Goal: Navigation & Orientation: Find specific page/section

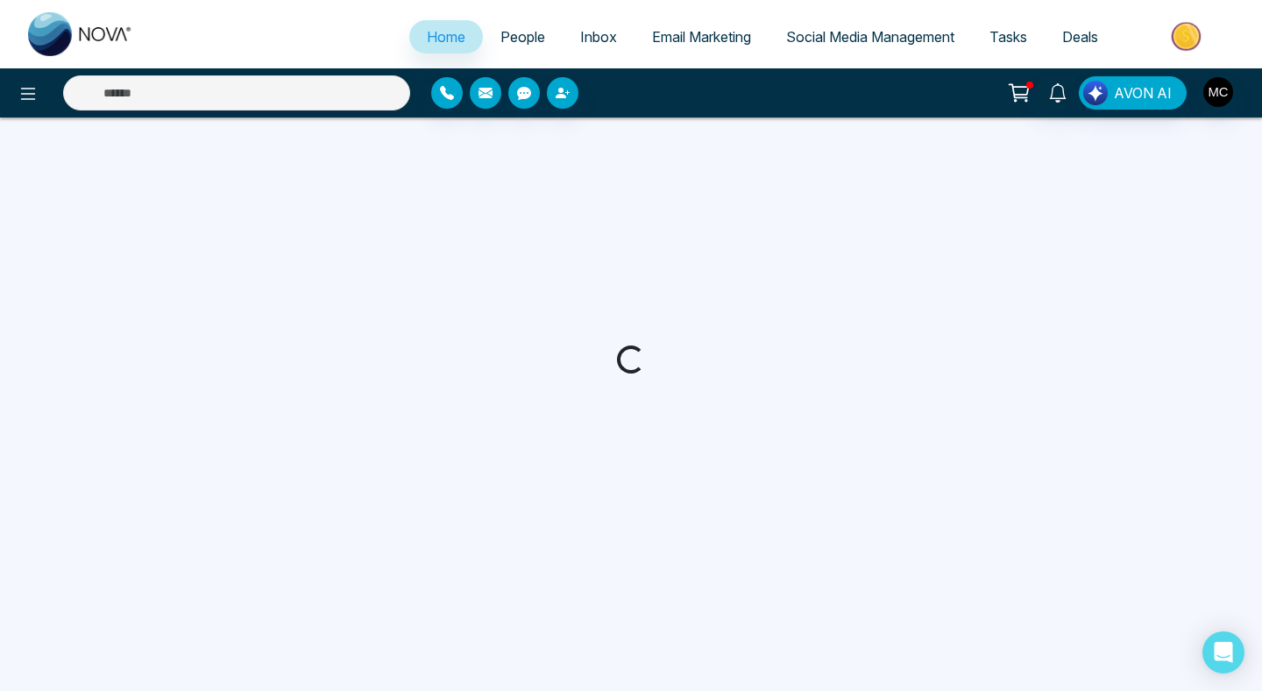
select select "*"
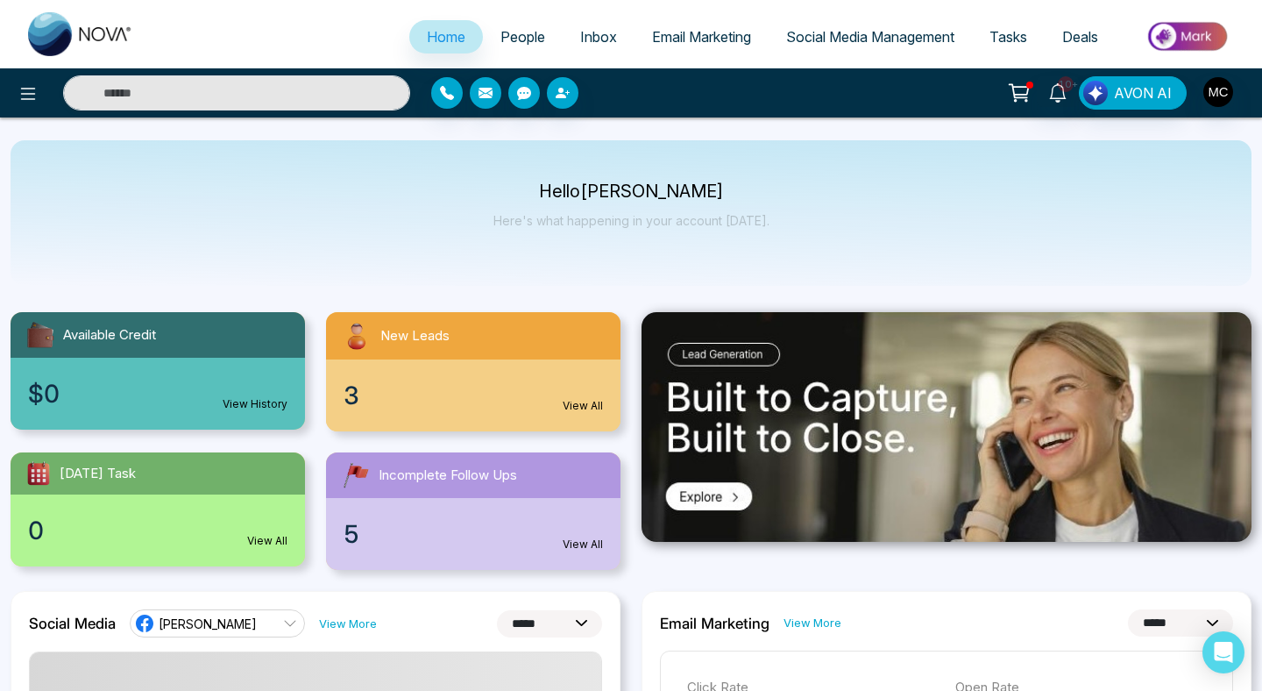
click at [534, 345] on div "New Leads" at bounding box center [473, 335] width 295 height 47
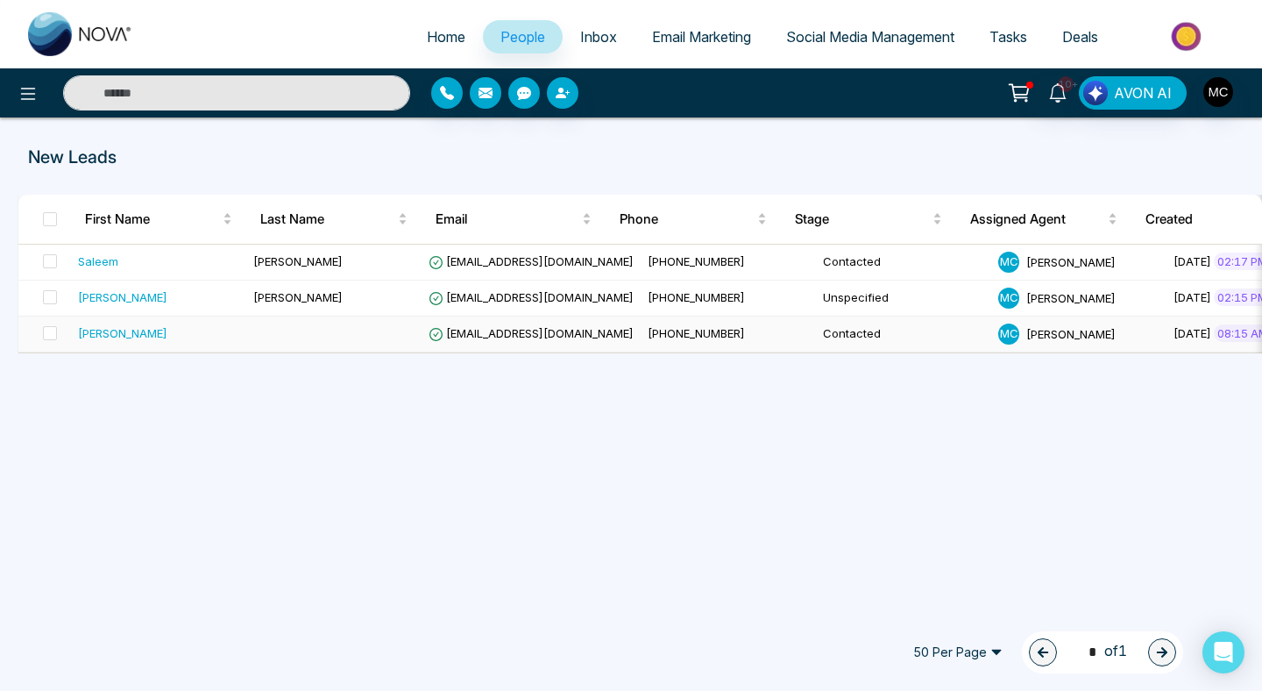
click at [514, 343] on td "[EMAIL_ADDRESS][DOMAIN_NAME]" at bounding box center [531, 334] width 219 height 36
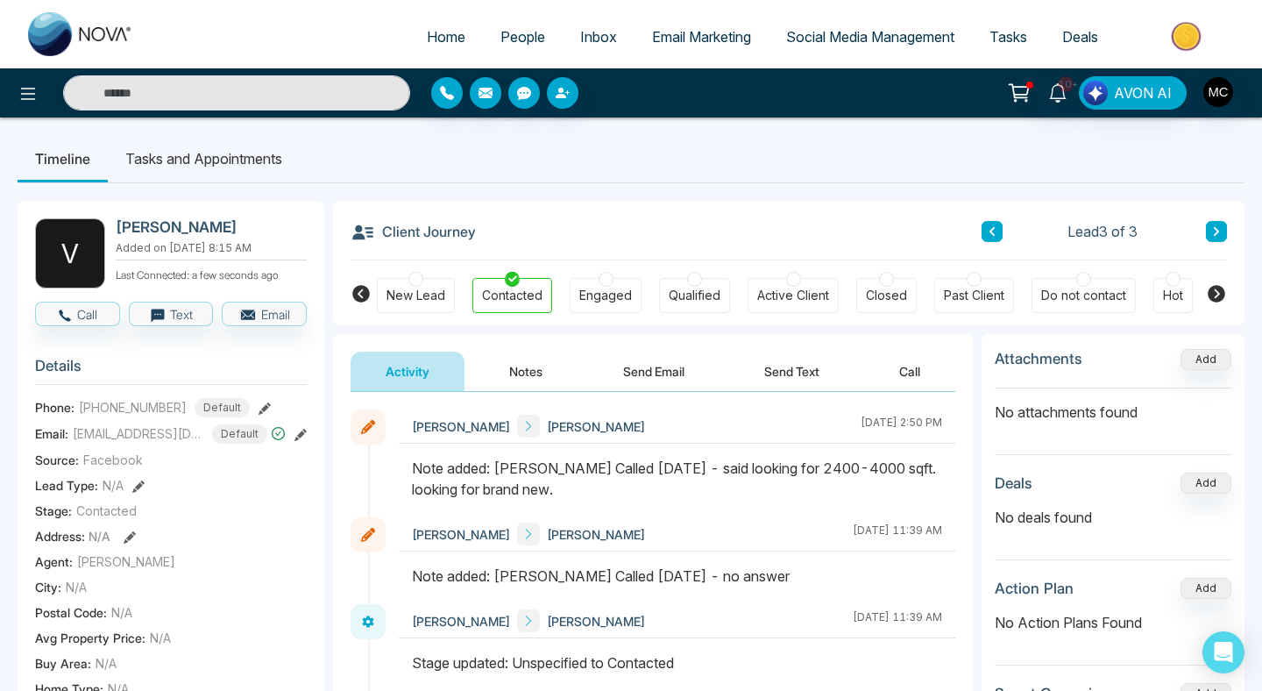
click at [532, 26] on link "People" at bounding box center [523, 36] width 80 height 33
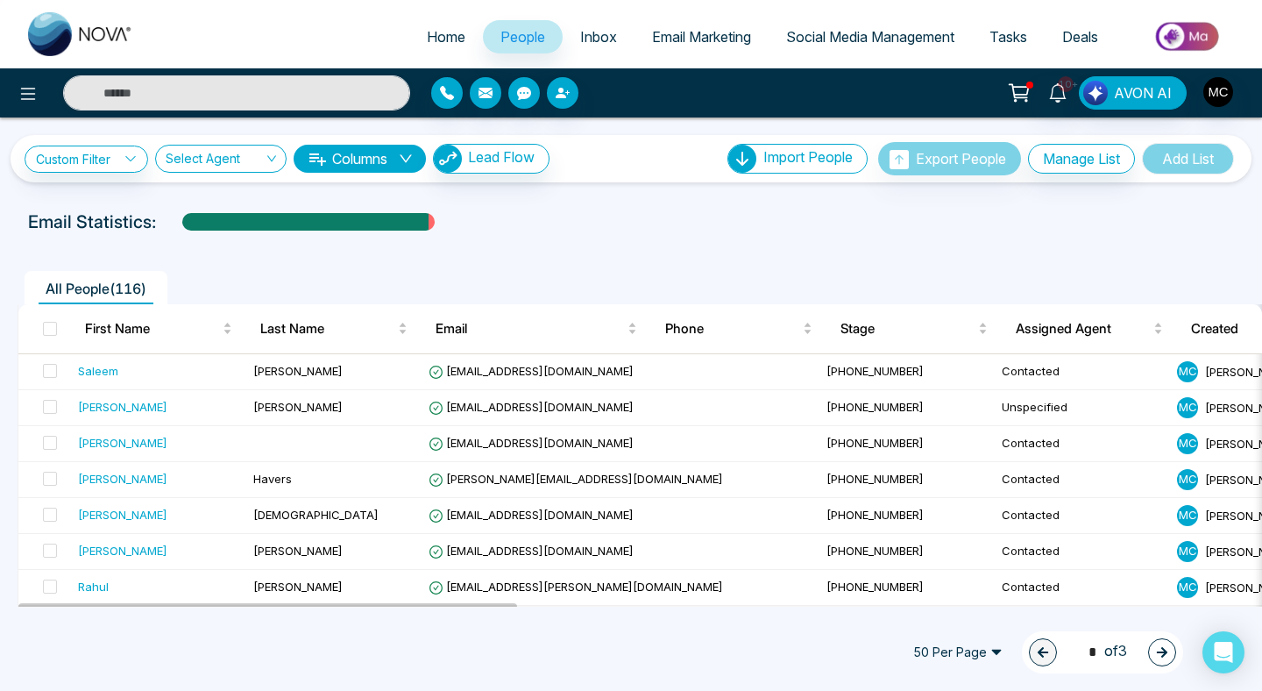
click at [458, 32] on link "Home" at bounding box center [446, 36] width 74 height 33
select select "*"
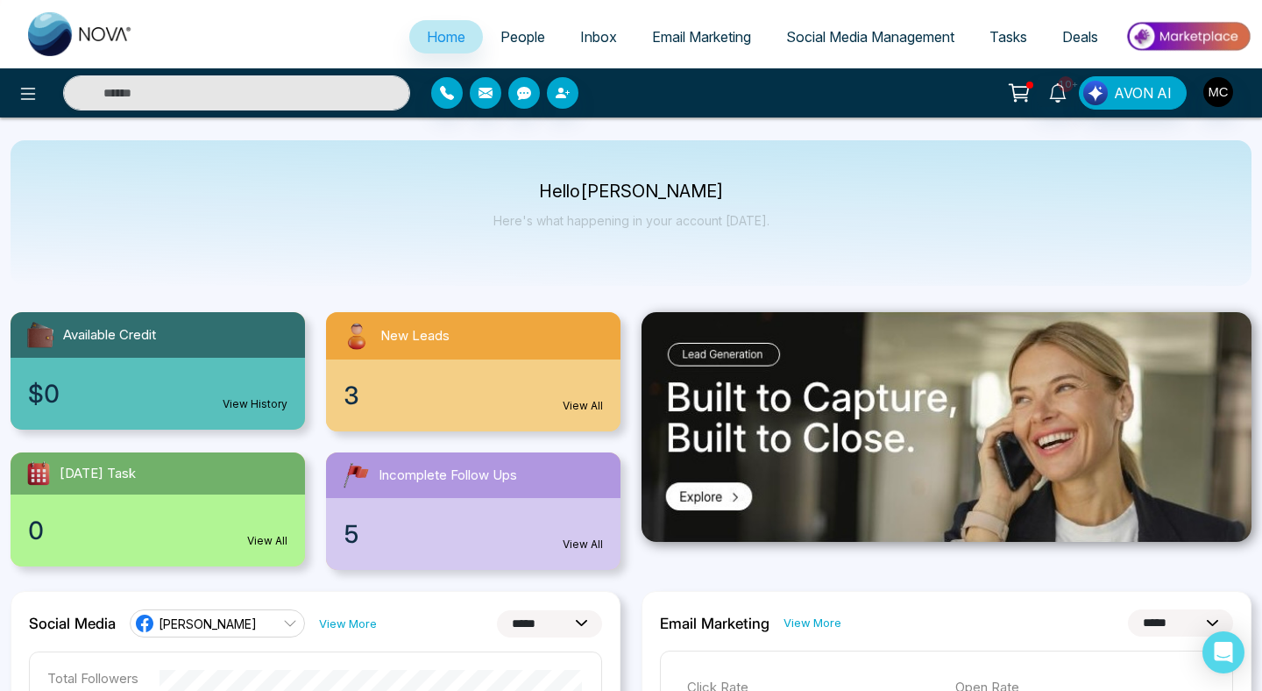
click at [505, 47] on link "People" at bounding box center [523, 36] width 80 height 33
